Goal: Information Seeking & Learning: Learn about a topic

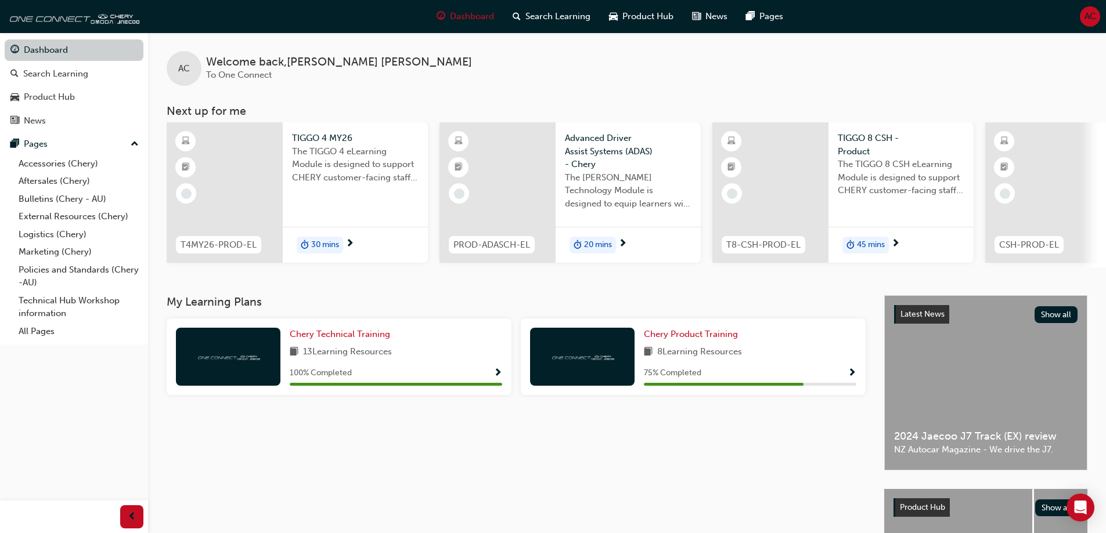
click at [61, 51] on link "Dashboard" at bounding box center [74, 49] width 139 height 21
click at [705, 339] on span "Chery Product Training" at bounding box center [691, 334] width 94 height 10
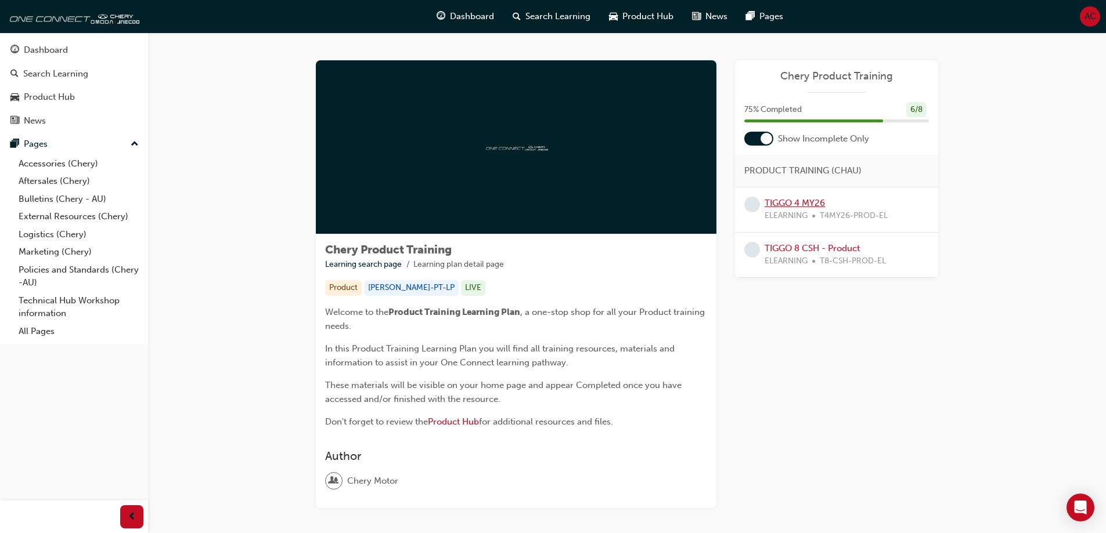
click at [808, 200] on link "TIGGO 4 MY26" at bounding box center [794, 203] width 60 height 10
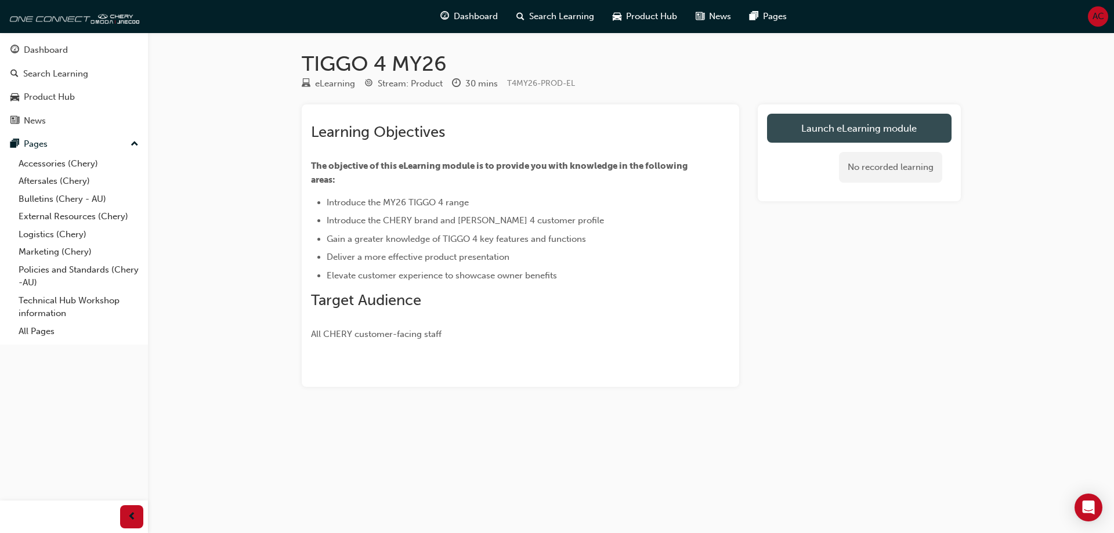
click at [835, 121] on link "Launch eLearning module" at bounding box center [859, 128] width 185 height 29
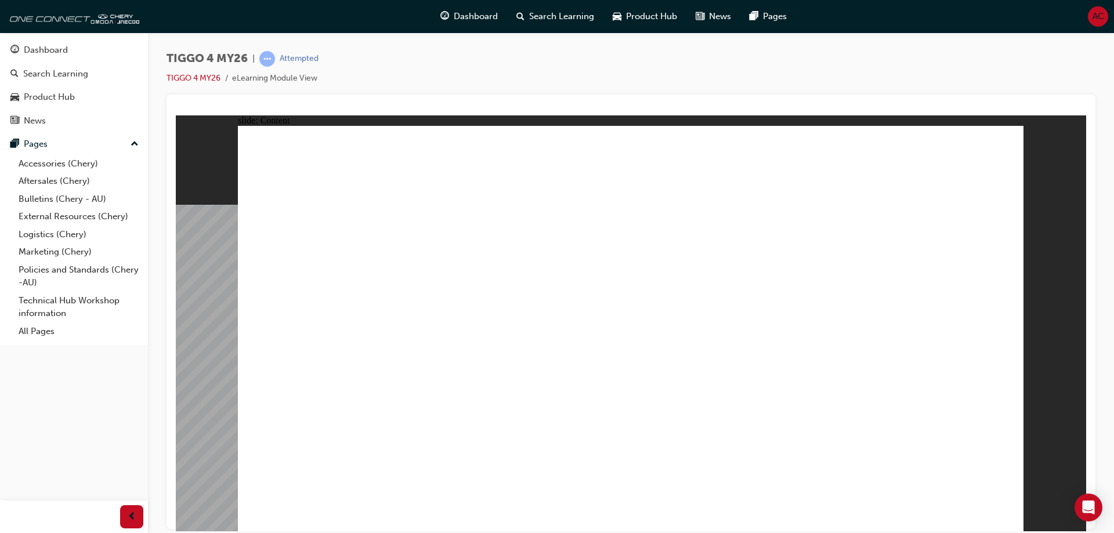
drag, startPoint x: 1009, startPoint y: 513, endPoint x: 1003, endPoint y: 511, distance: 6.8
